Goal: Task Accomplishment & Management: Manage account settings

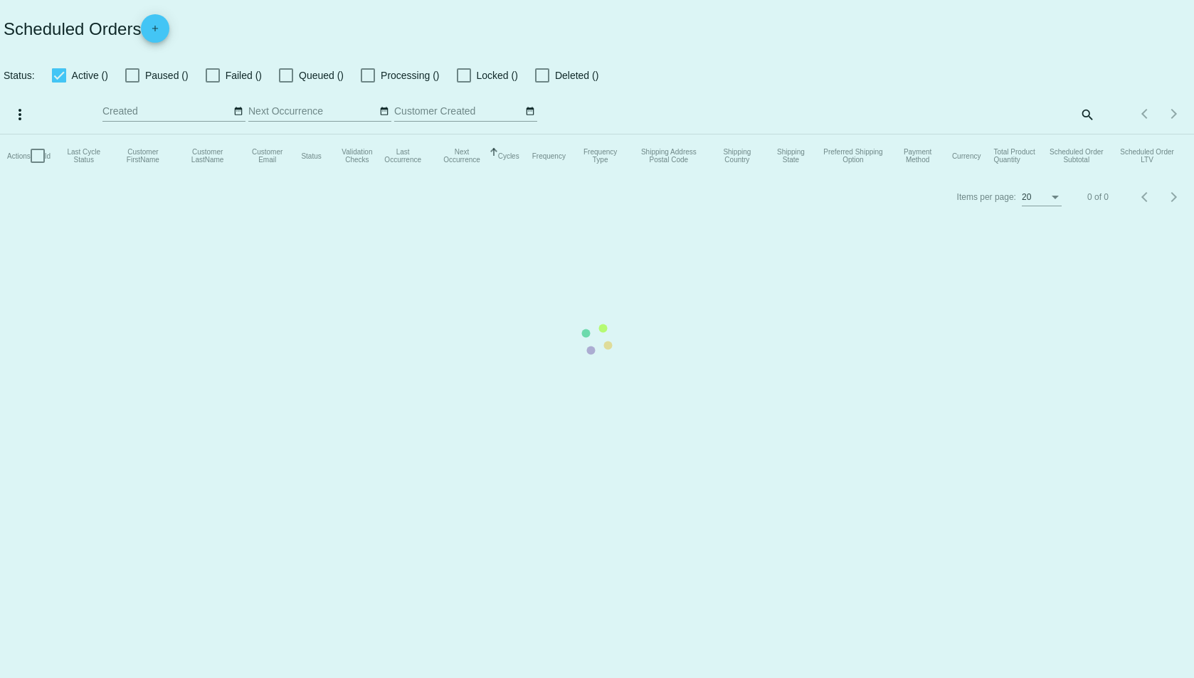
checkbox input "true"
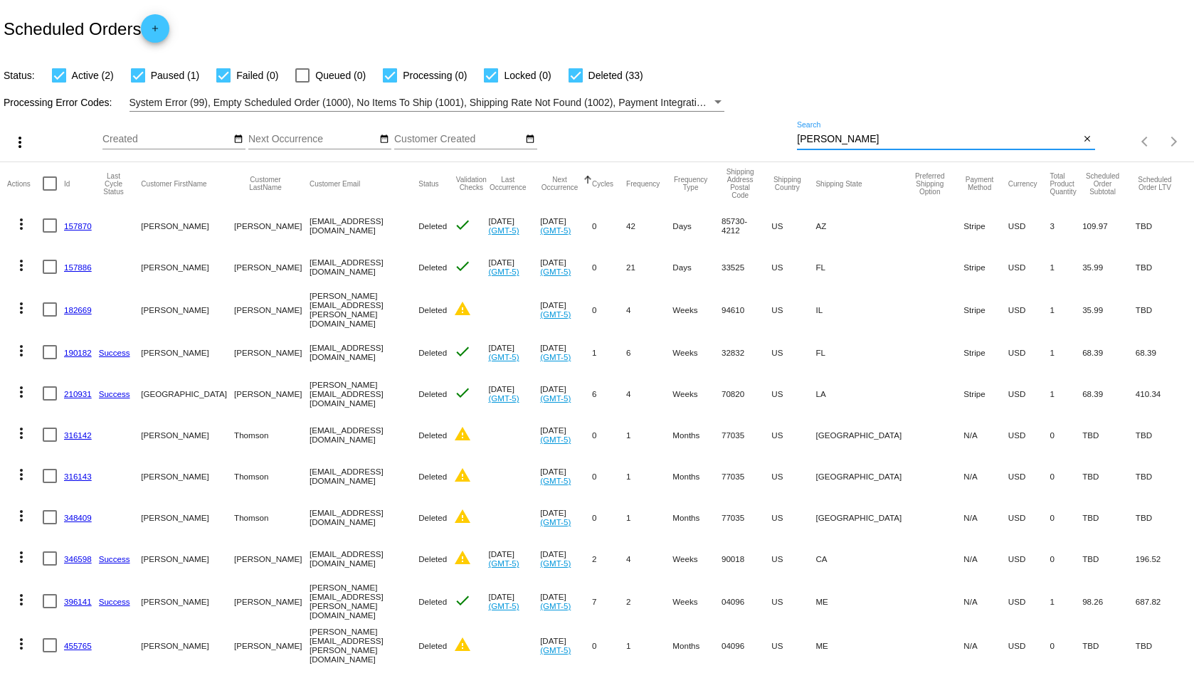
drag, startPoint x: 861, startPoint y: 138, endPoint x: 765, endPoint y: 141, distance: 96.1
click at [765, 141] on div "more_vert Sep Jan Feb Mar Apr 1" at bounding box center [597, 137] width 1194 height 51
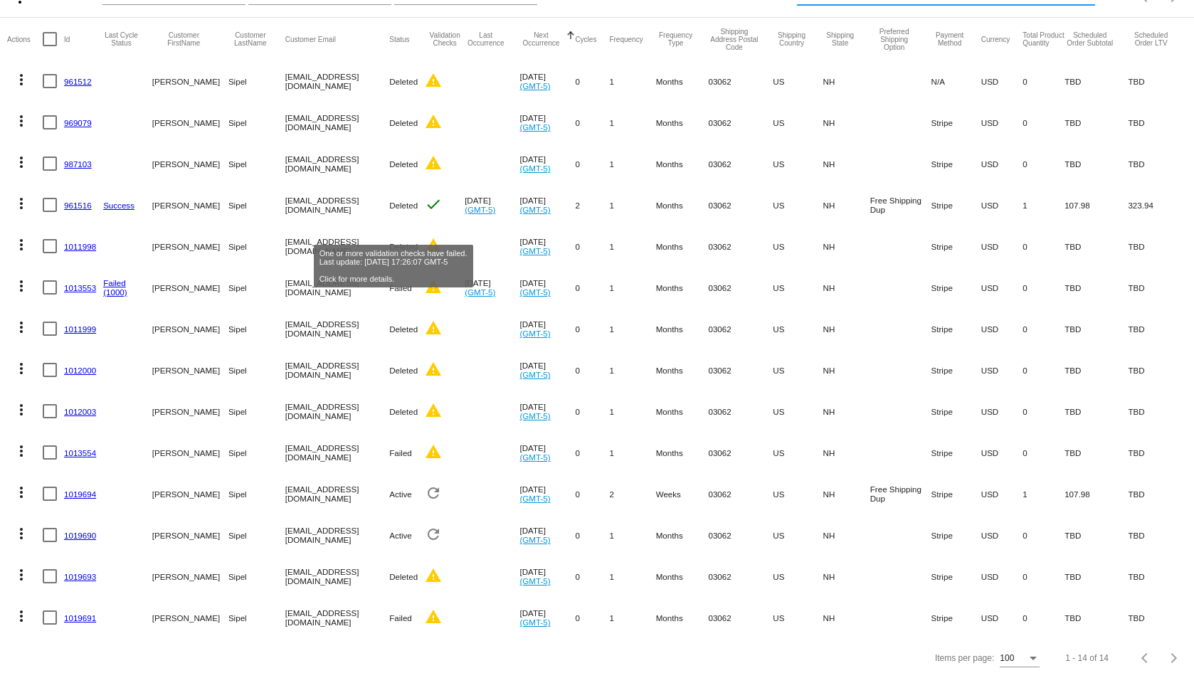
scroll to position [155, 0]
type input "lms45"
click at [84, 490] on link "1019694" at bounding box center [80, 494] width 32 height 9
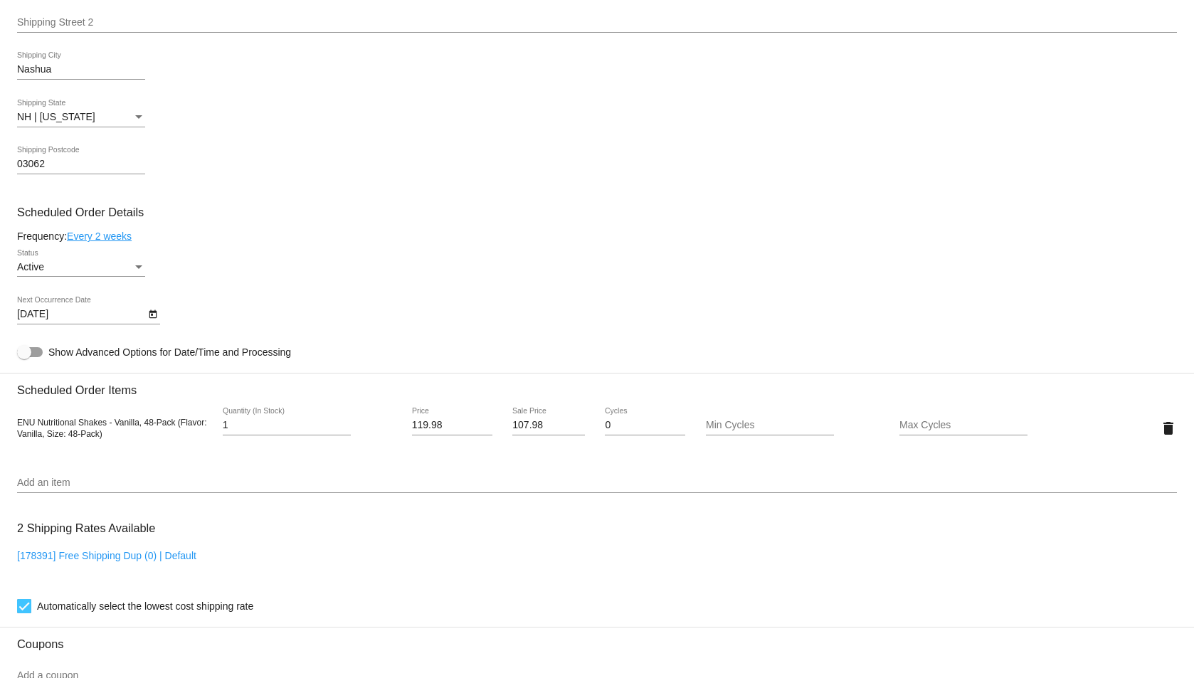
scroll to position [498, 0]
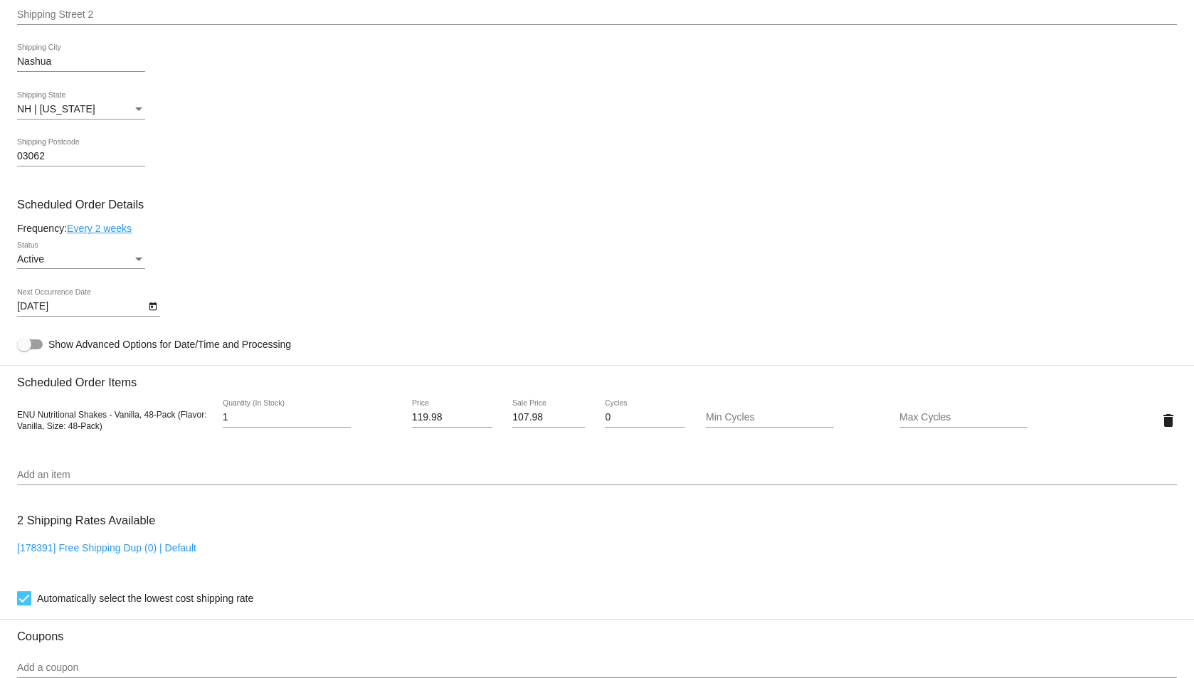
click at [117, 226] on link "Every 2 weeks" at bounding box center [99, 228] width 65 height 11
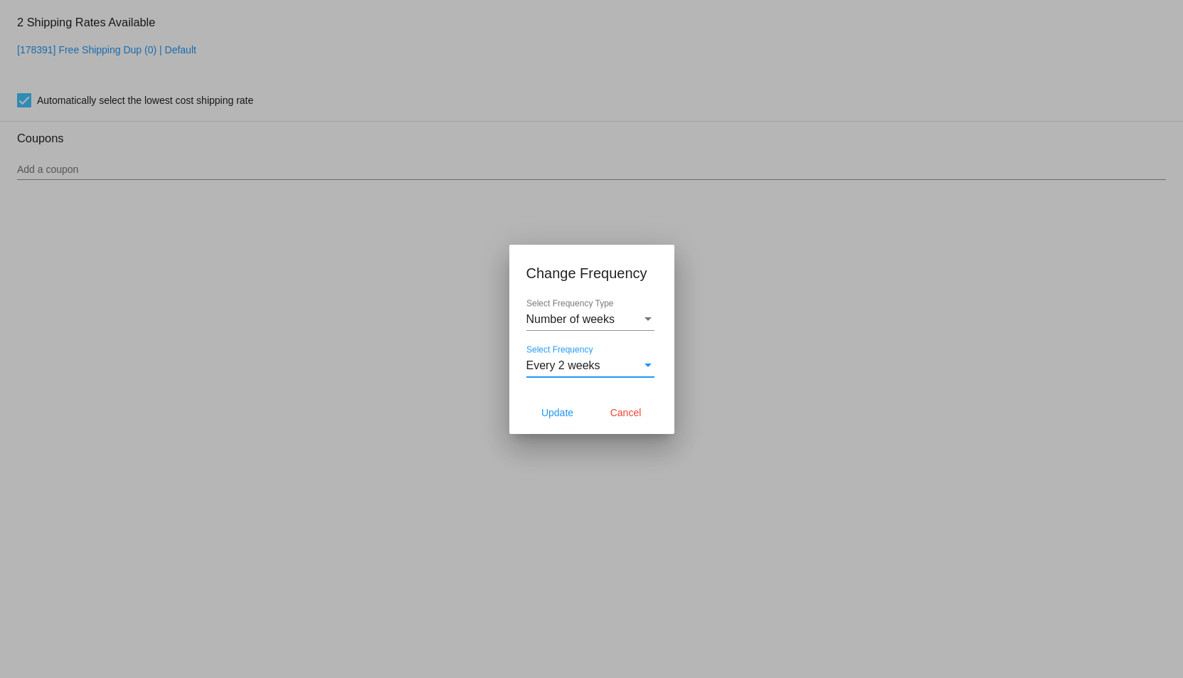
click at [649, 362] on div "Select Frequency" at bounding box center [648, 365] width 13 height 13
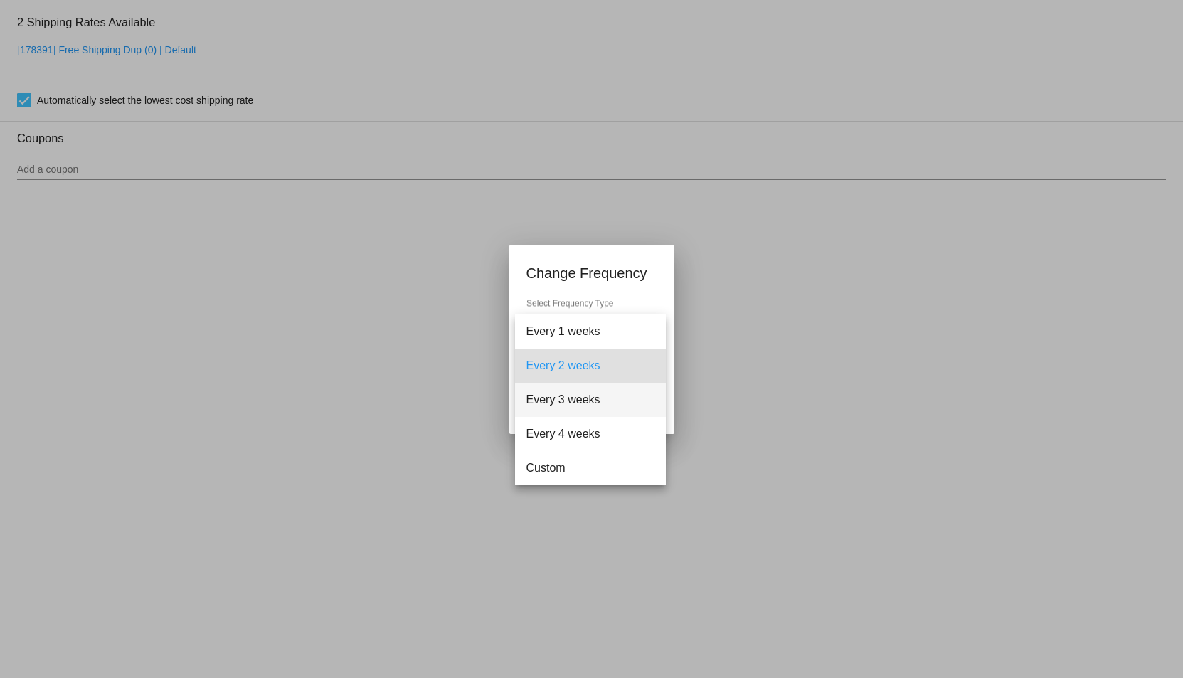
click at [614, 393] on span "Every 3 weeks" at bounding box center [591, 400] width 128 height 34
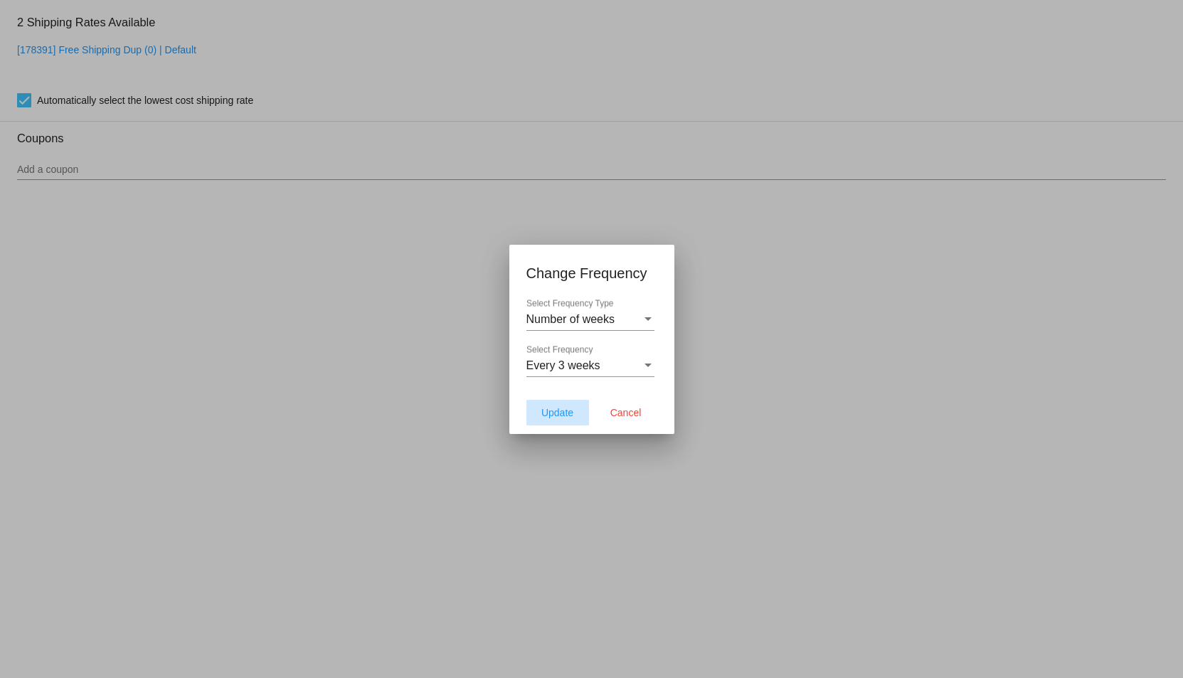
click at [560, 415] on span "Update" at bounding box center [558, 412] width 32 height 11
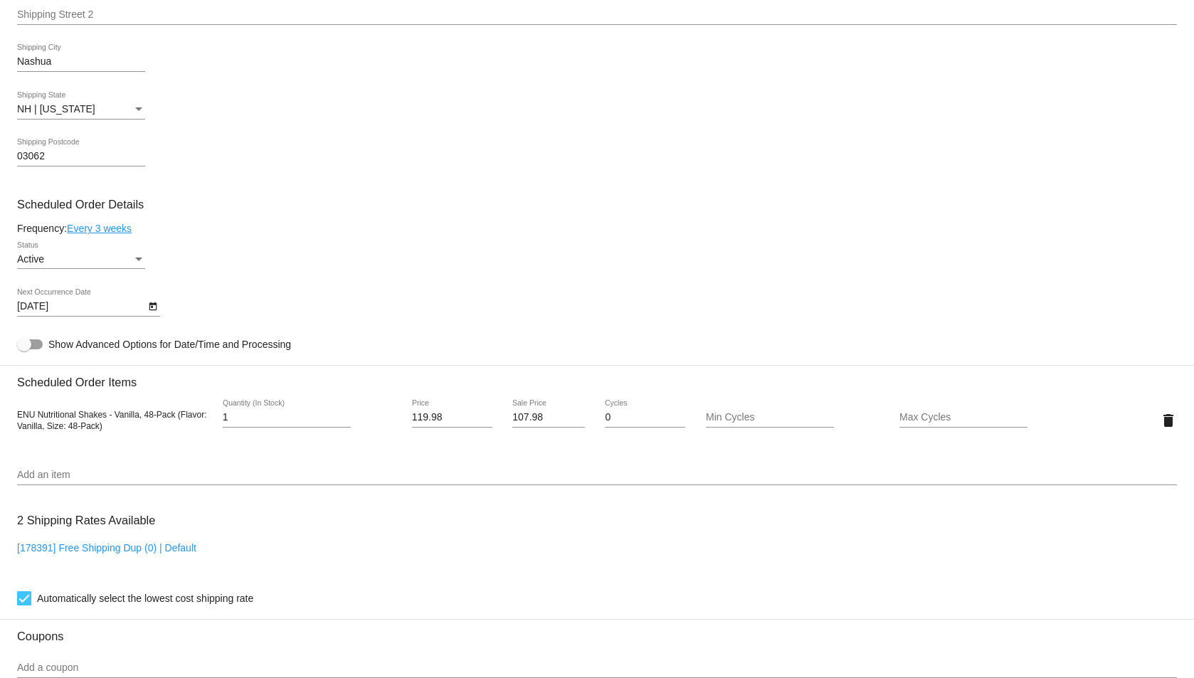
click at [112, 308] on body "arrow_back Scheduled Order #1019694 Active more_vert Validation Checks check Pa…" at bounding box center [597, 339] width 1194 height 678
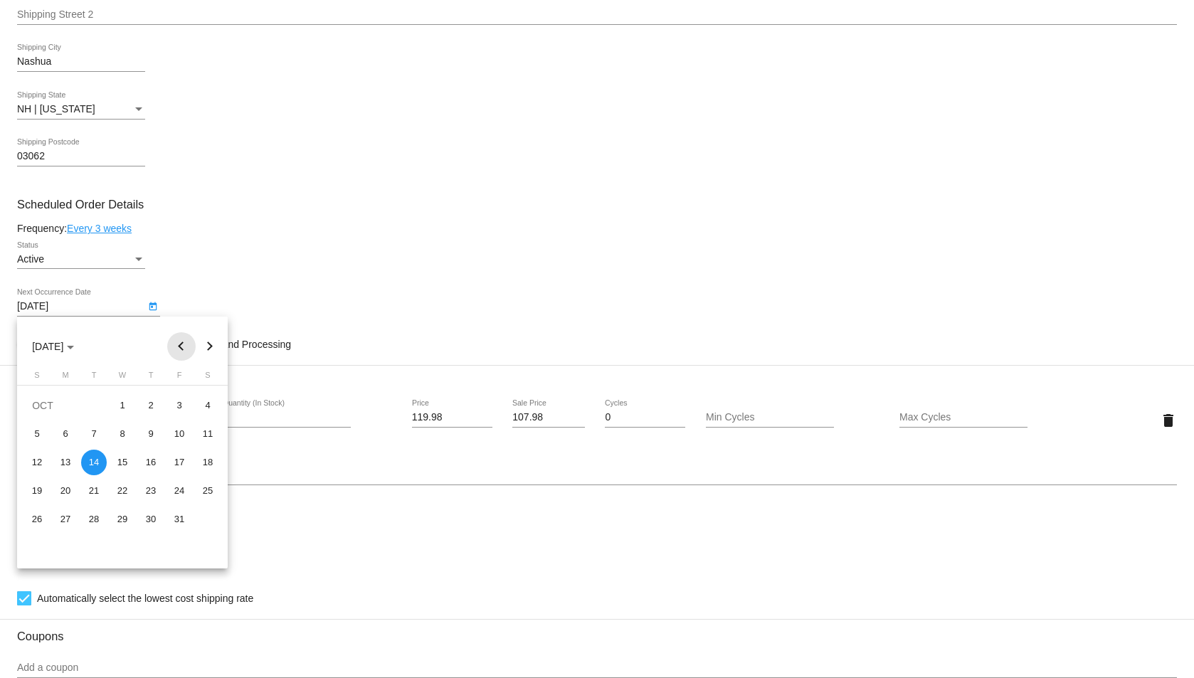
click at [179, 345] on button "Previous month" at bounding box center [181, 346] width 28 height 28
click at [176, 517] on div "26" at bounding box center [180, 520] width 26 height 26
type input "9/26/2025"
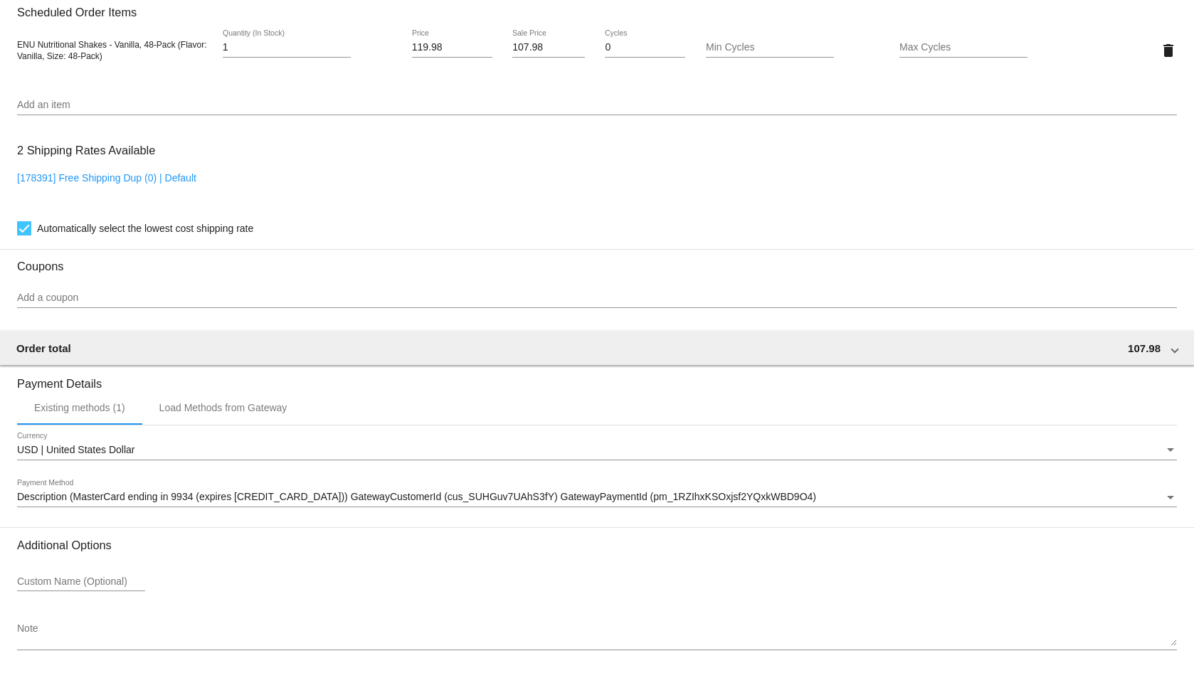
scroll to position [918, 0]
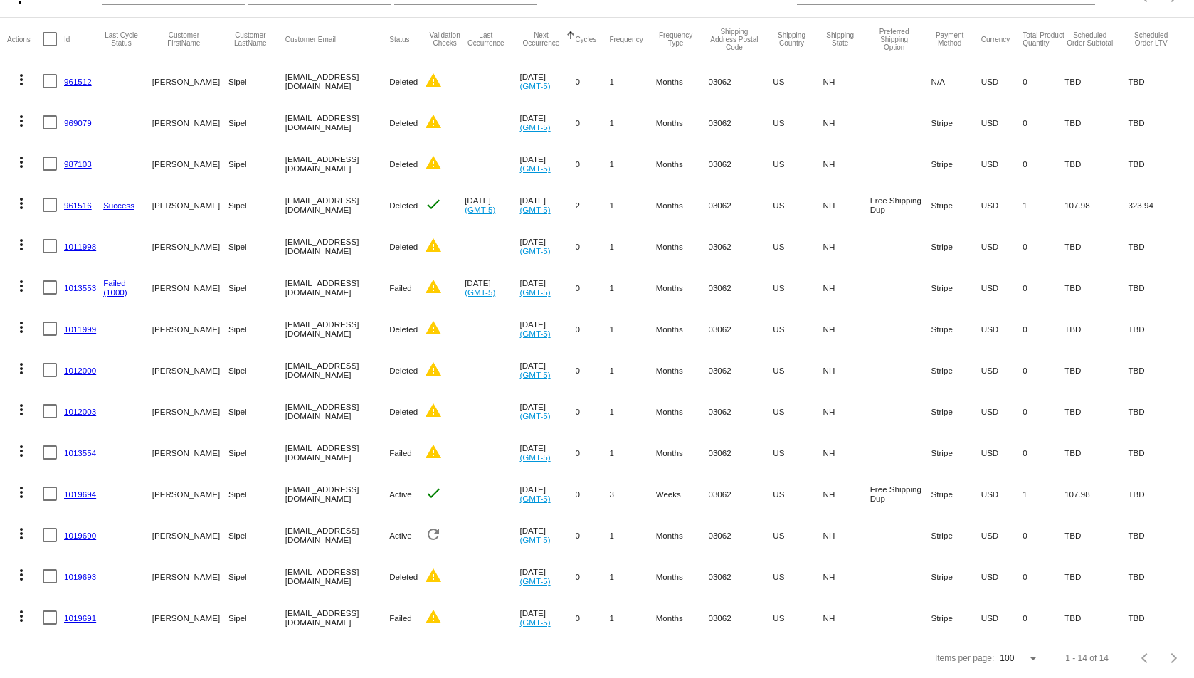
scroll to position [155, 0]
click at [18, 443] on mat-icon "more_vert" at bounding box center [21, 451] width 17 height 17
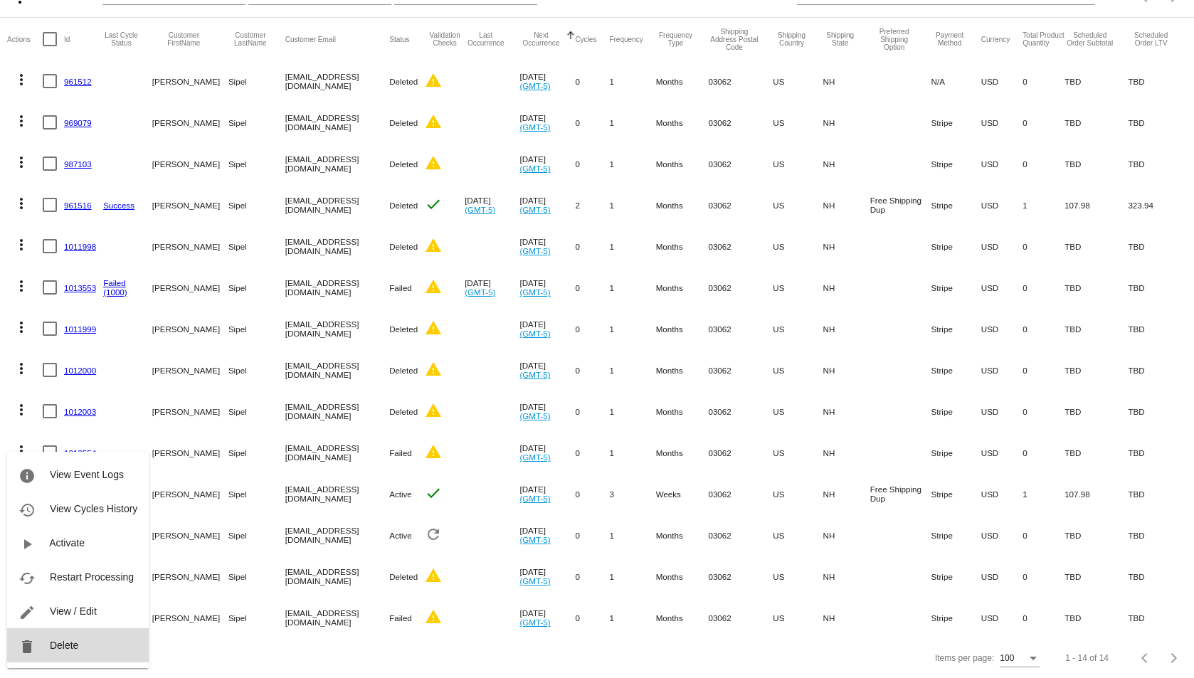
click at [68, 653] on button "delete Delete" at bounding box center [78, 645] width 142 height 34
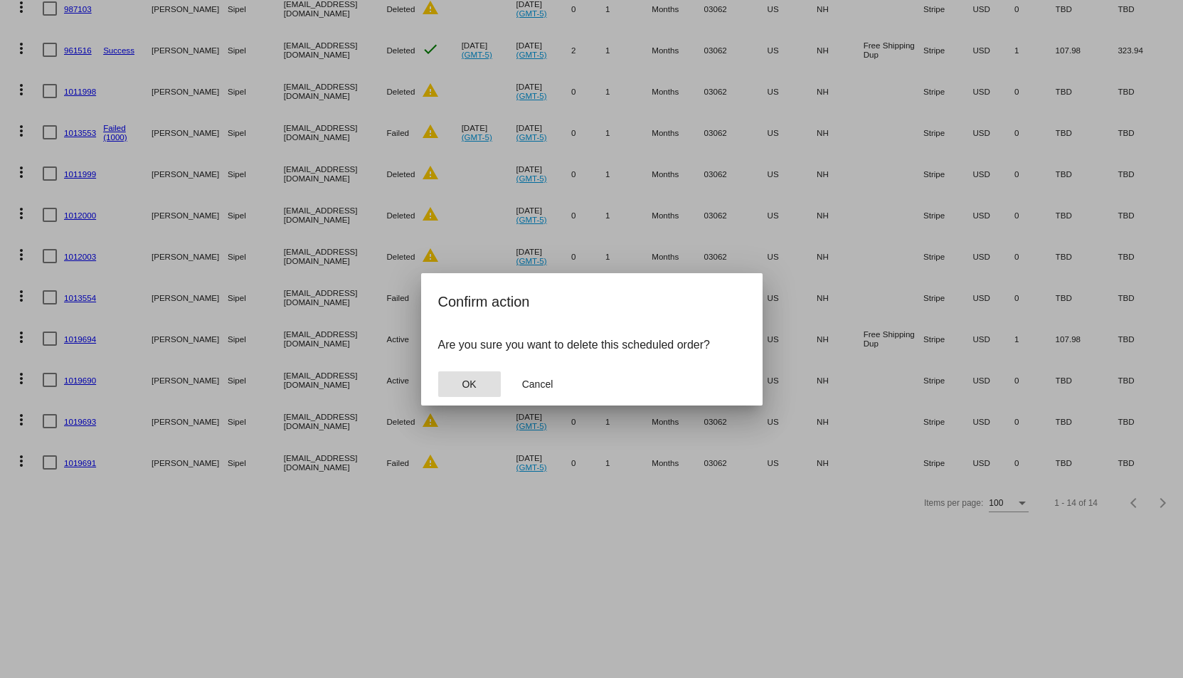
click at [481, 376] on button "OK" at bounding box center [469, 384] width 63 height 26
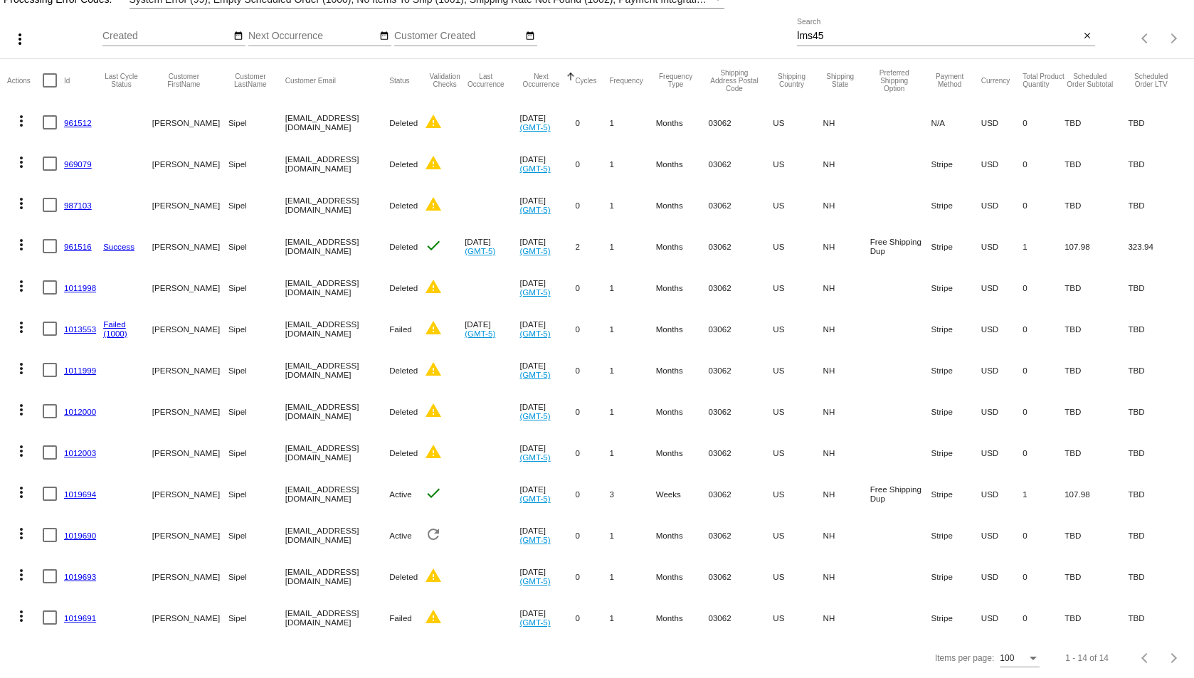
scroll to position [114, 0]
click at [19, 608] on mat-icon "more_vert" at bounding box center [21, 616] width 17 height 17
click at [110, 673] on div at bounding box center [597, 339] width 1194 height 678
click at [19, 608] on mat-icon "more_vert" at bounding box center [21, 616] width 17 height 17
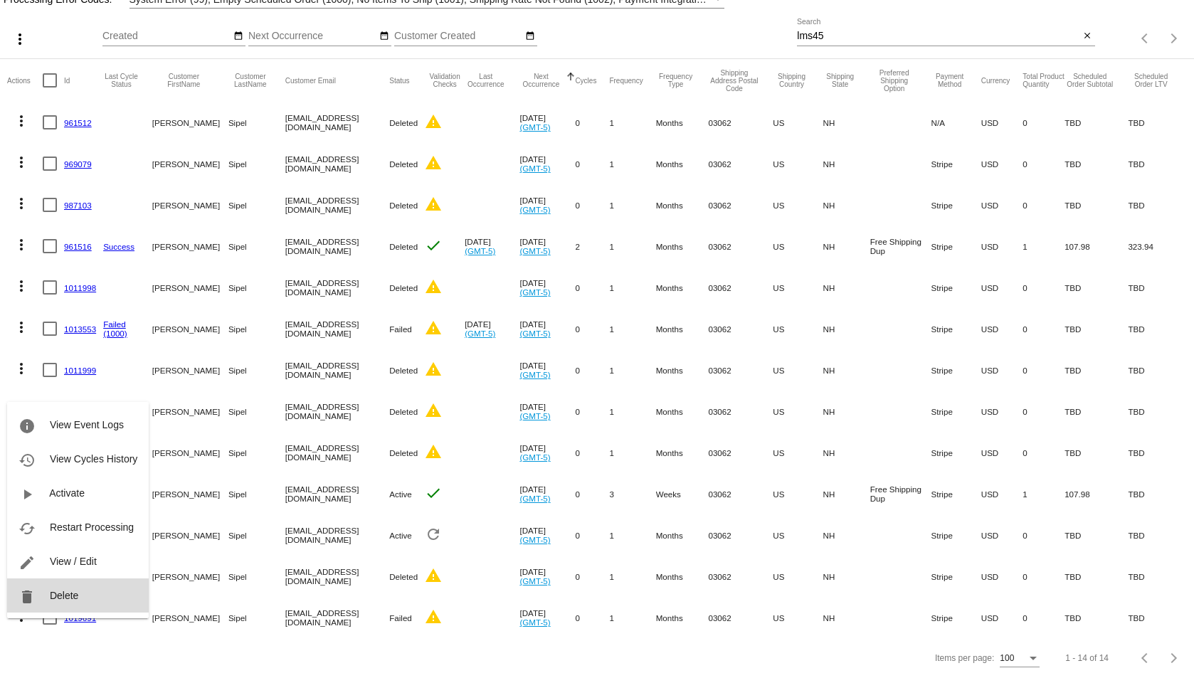
click at [58, 588] on button "delete Delete" at bounding box center [78, 596] width 142 height 34
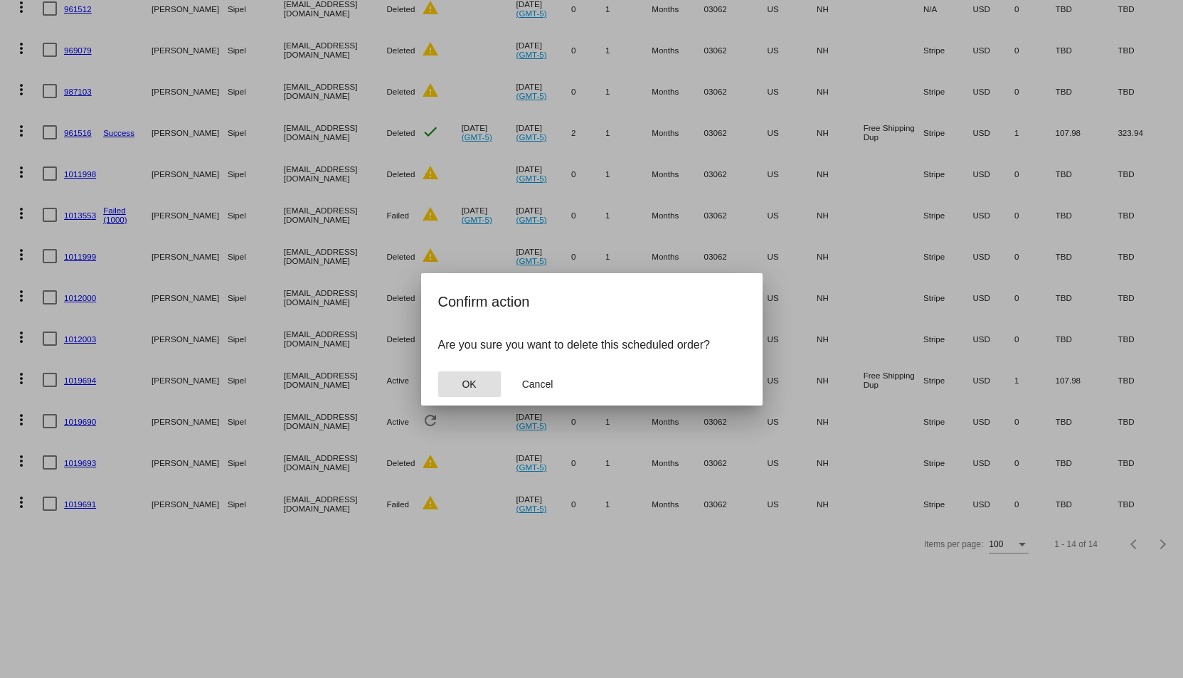
click at [491, 380] on button "OK" at bounding box center [469, 384] width 63 height 26
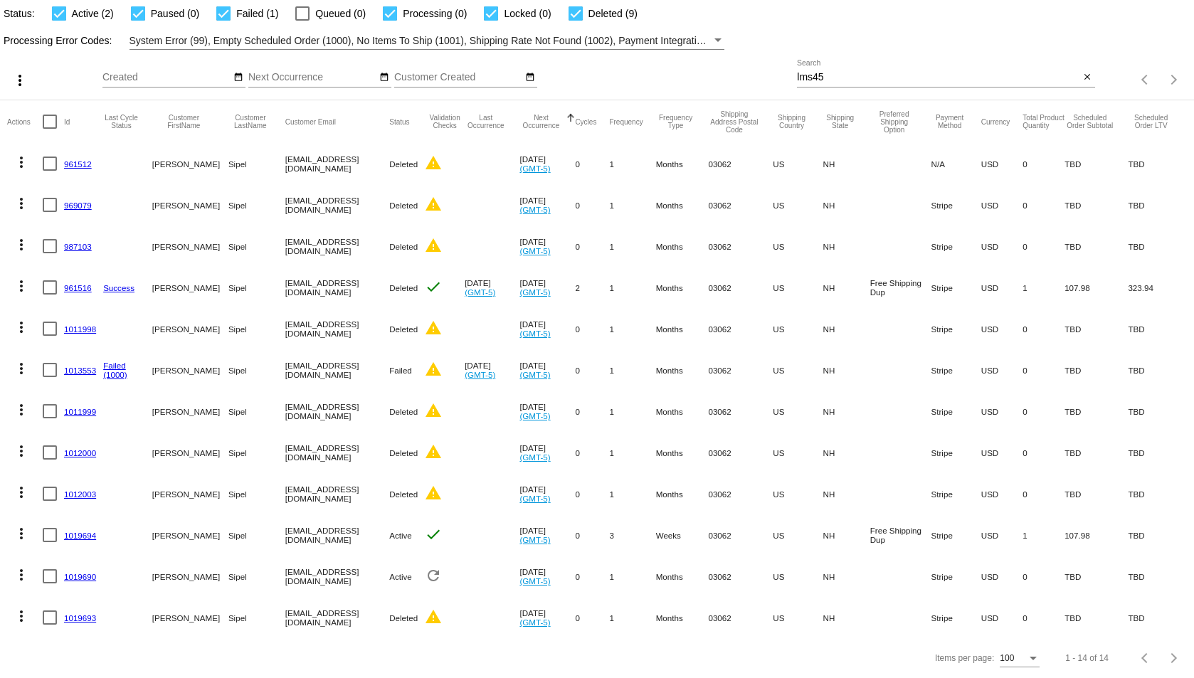
scroll to position [73, 0]
click at [90, 572] on link "1019690" at bounding box center [80, 576] width 32 height 9
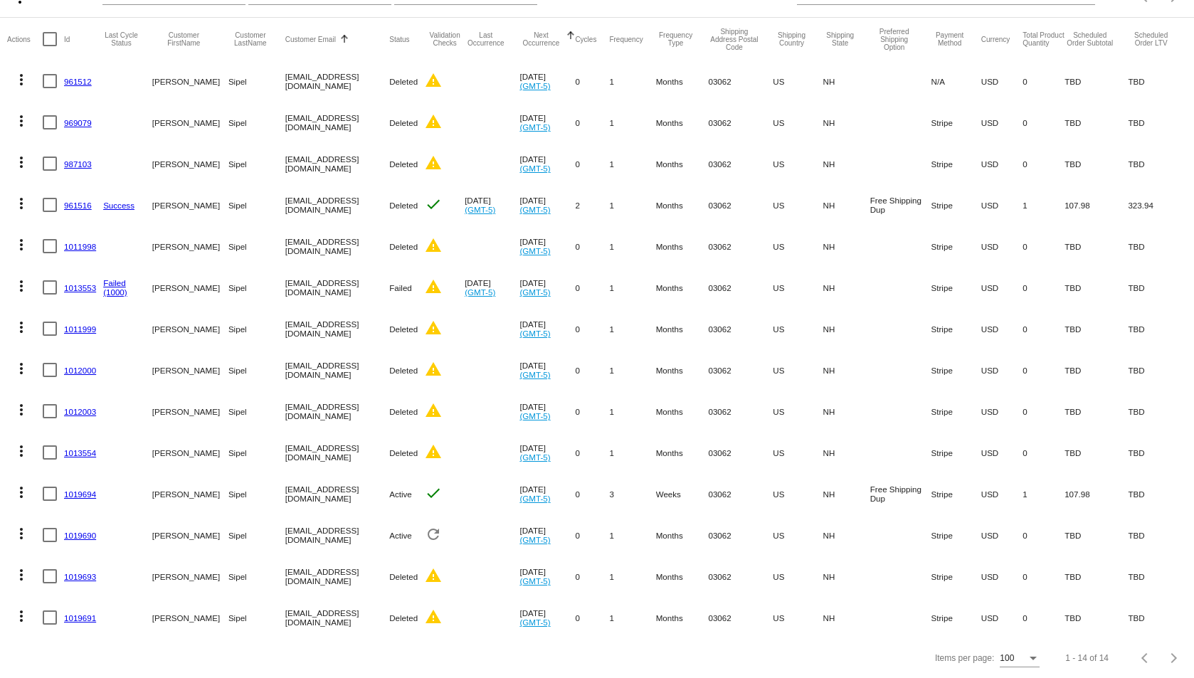
scroll to position [155, 0]
click at [22, 278] on mat-icon "more_vert" at bounding box center [21, 286] width 17 height 17
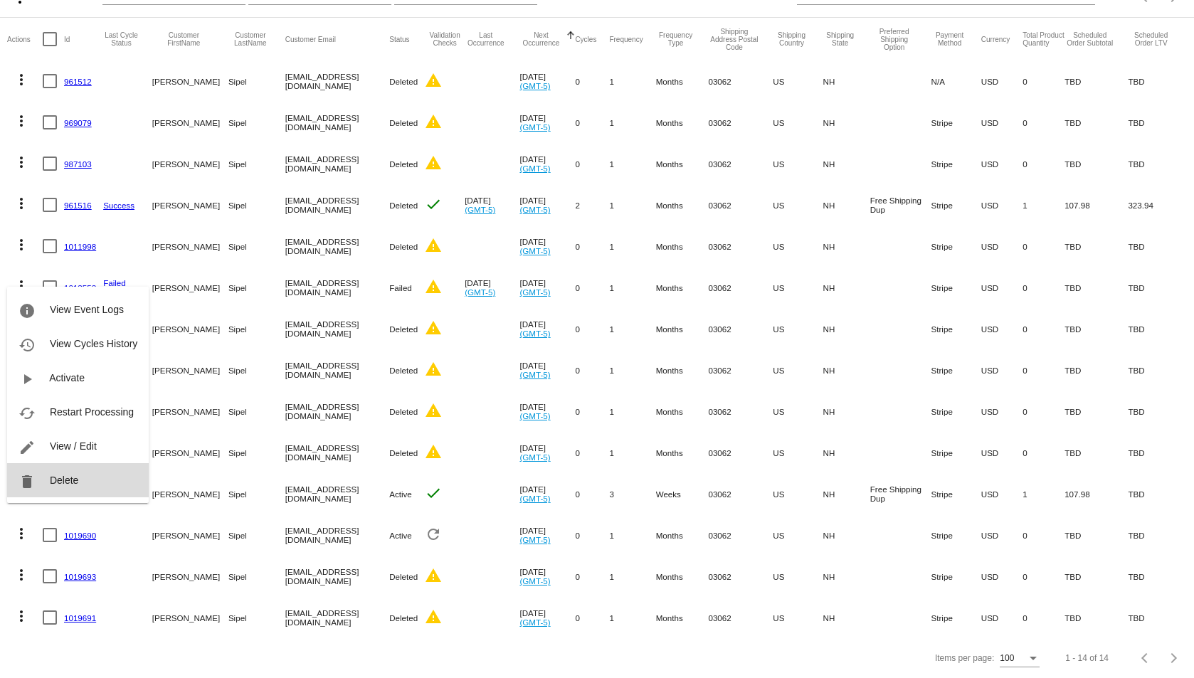
click at [72, 480] on span "Delete" at bounding box center [64, 480] width 28 height 11
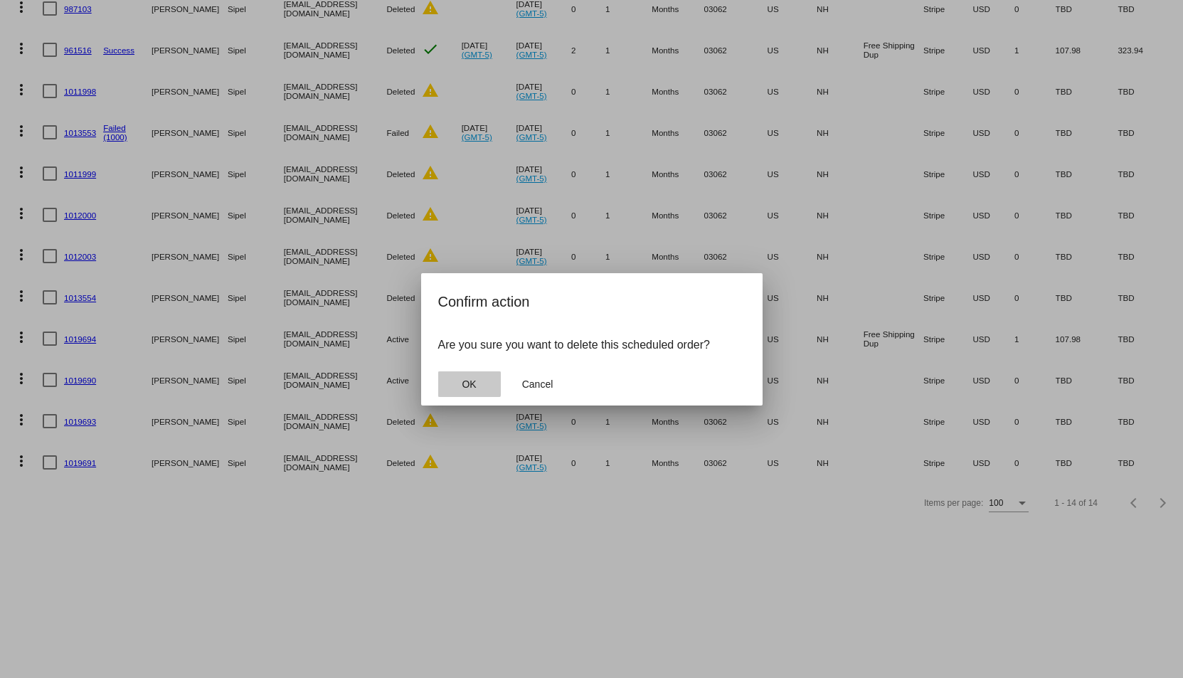
click at [455, 384] on button "OK" at bounding box center [469, 384] width 63 height 26
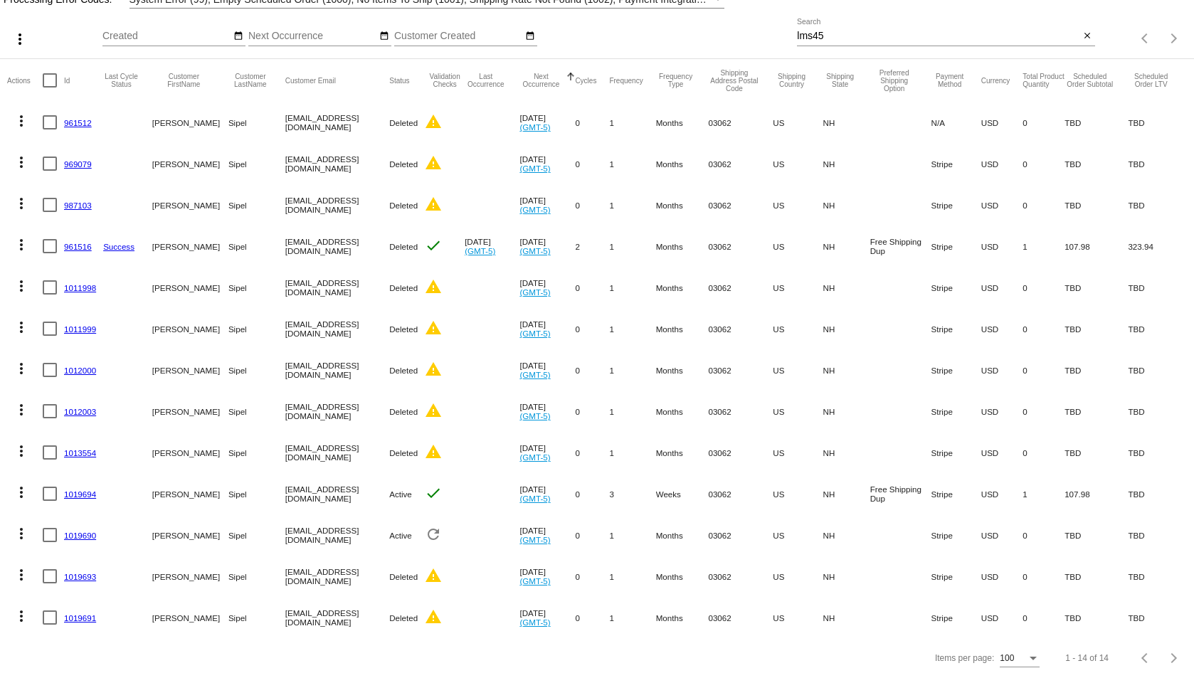
scroll to position [114, 0]
click at [22, 525] on mat-icon "more_vert" at bounding box center [21, 533] width 17 height 17
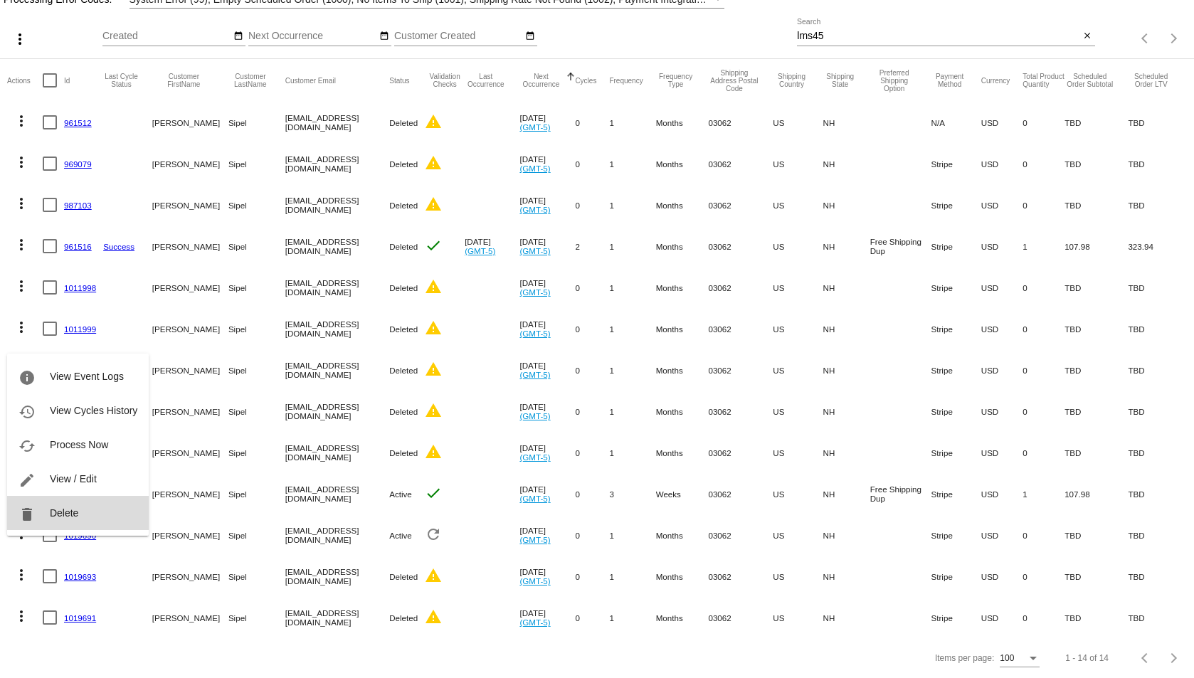
click at [61, 509] on span "Delete" at bounding box center [64, 512] width 28 height 11
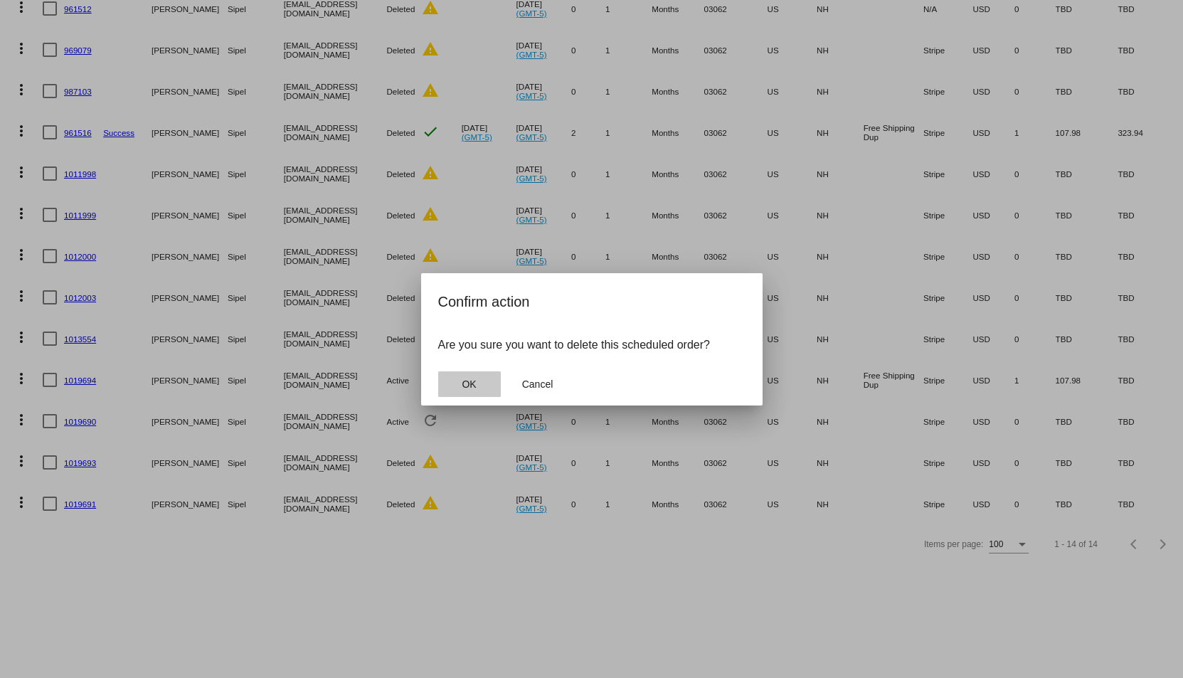
click at [475, 395] on button "OK" at bounding box center [469, 384] width 63 height 26
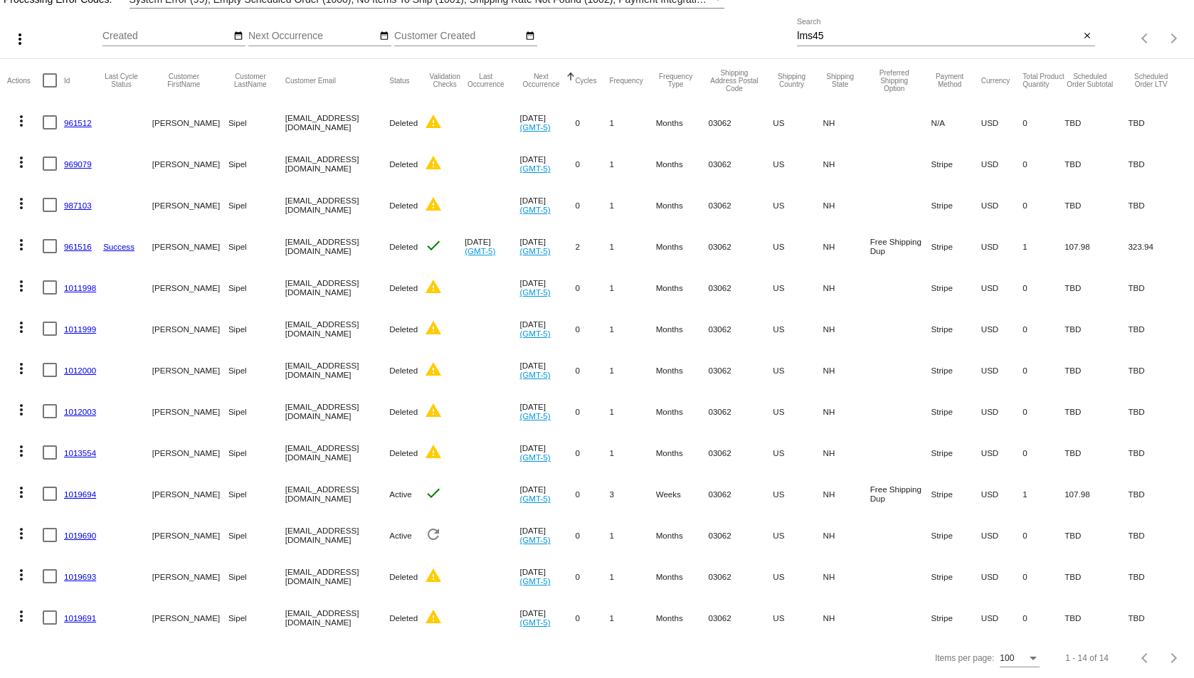
scroll to position [73, 0]
